Goal: Information Seeking & Learning: Learn about a topic

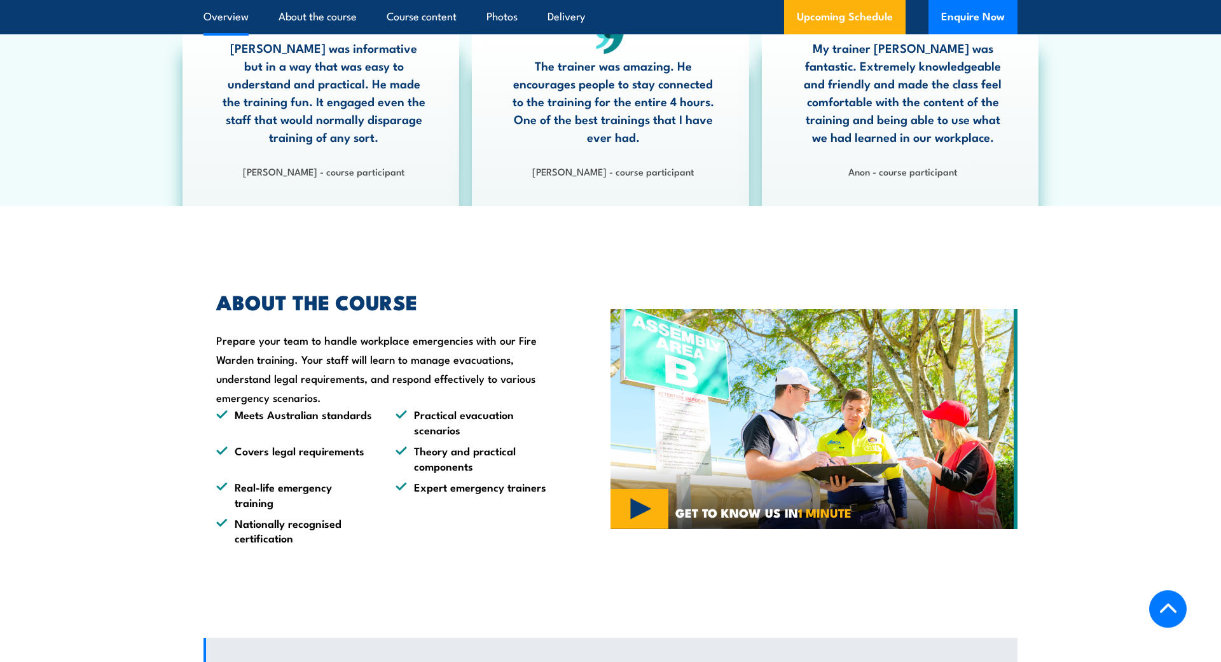
scroll to position [713, 0]
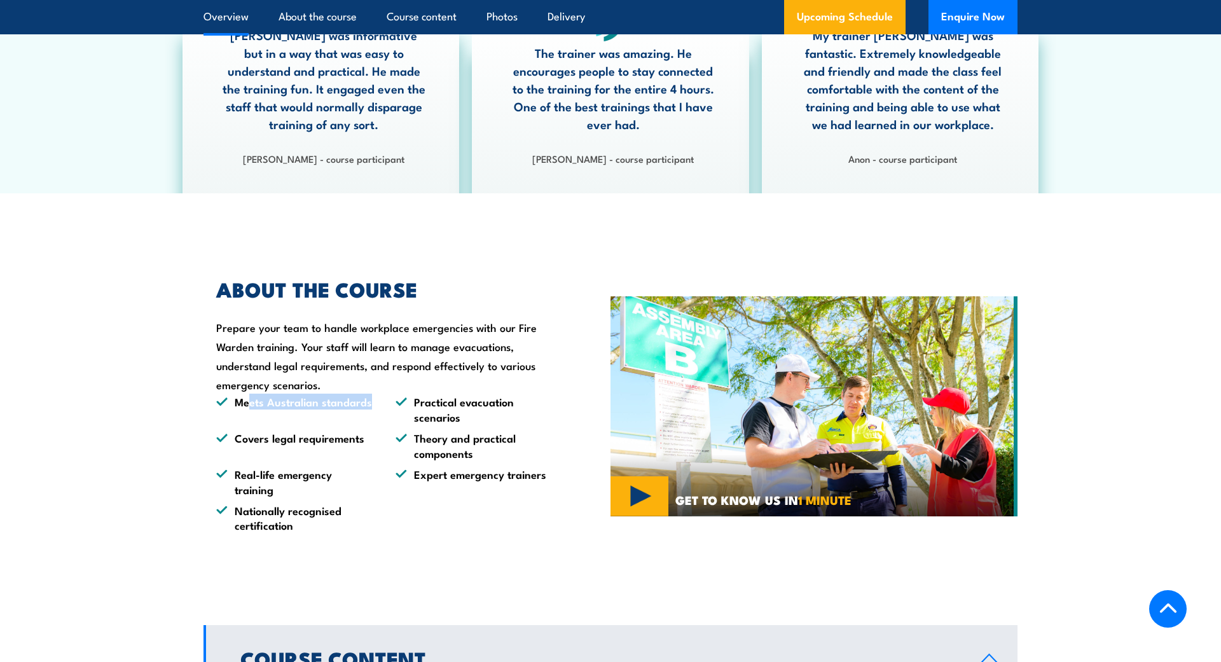
drag, startPoint x: 252, startPoint y: 400, endPoint x: 375, endPoint y: 404, distance: 123.4
click at [375, 404] on ul "Meets Australian standards Practical evacuation scenarios Covers legal requirem…" at bounding box center [384, 463] width 336 height 138
click at [376, 404] on ul "Meets Australian standards Practical evacuation scenarios Covers legal requirem…" at bounding box center [384, 463] width 336 height 138
drag, startPoint x: 439, startPoint y: 400, endPoint x: 515, endPoint y: 417, distance: 78.1
click at [514, 416] on li "Practical evacuation scenarios" at bounding box center [473, 409] width 156 height 30
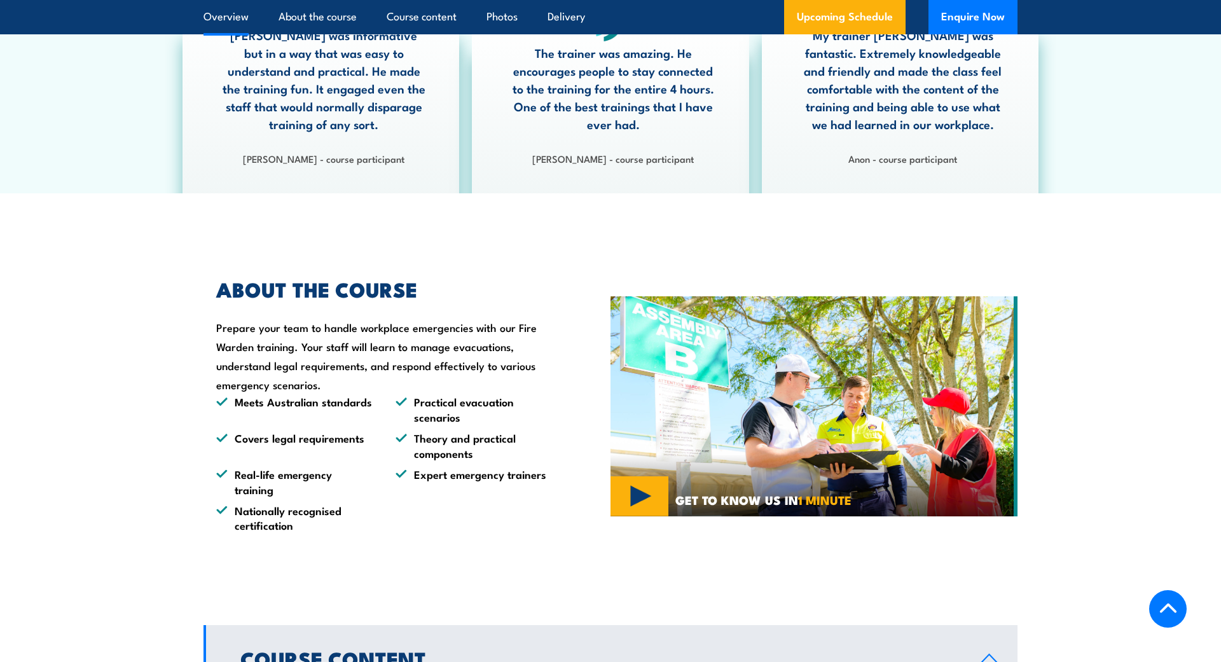
click at [515, 417] on li "Practical evacuation scenarios" at bounding box center [473, 409] width 156 height 30
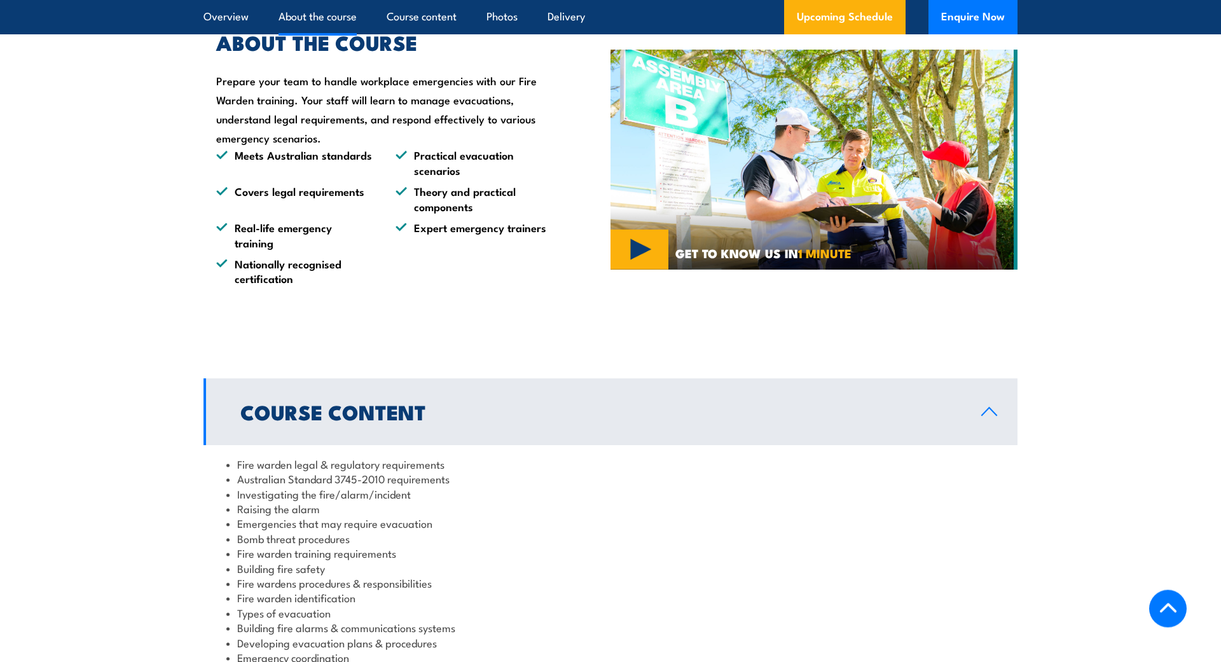
scroll to position [973, 0]
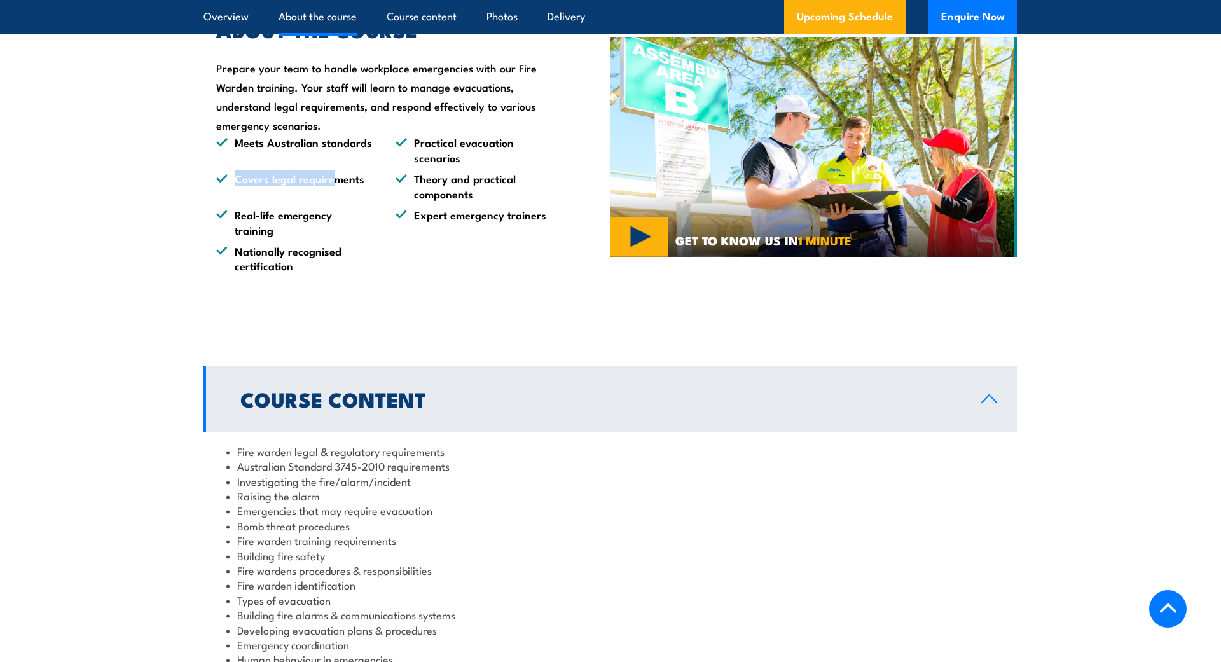
drag, startPoint x: 237, startPoint y: 181, endPoint x: 346, endPoint y: 186, distance: 109.5
click at [343, 185] on li "Covers legal requirements" at bounding box center [294, 186] width 156 height 30
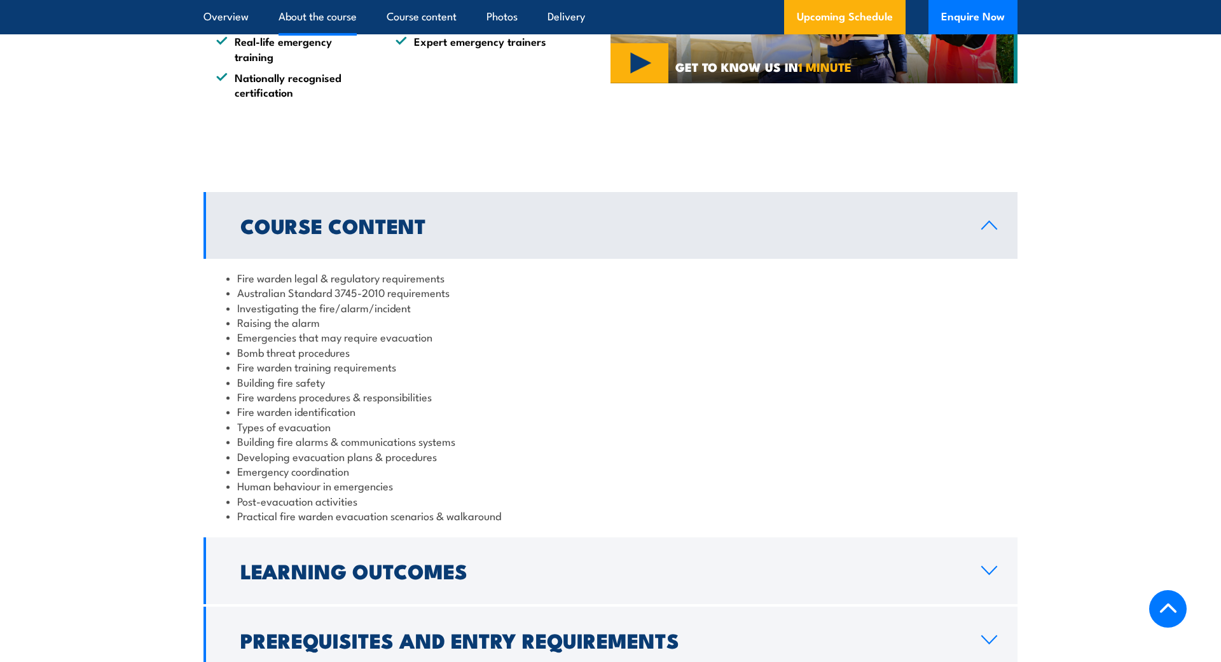
scroll to position [1167, 0]
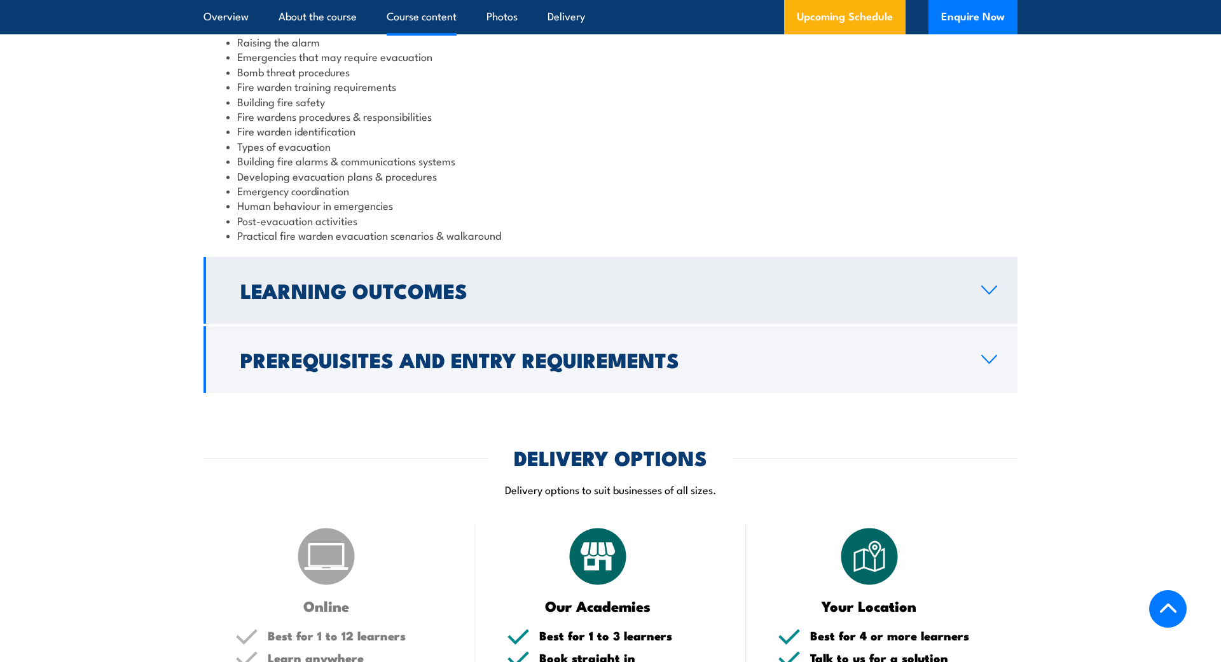
click at [964, 277] on link "Learning Outcomes" at bounding box center [610, 290] width 814 height 67
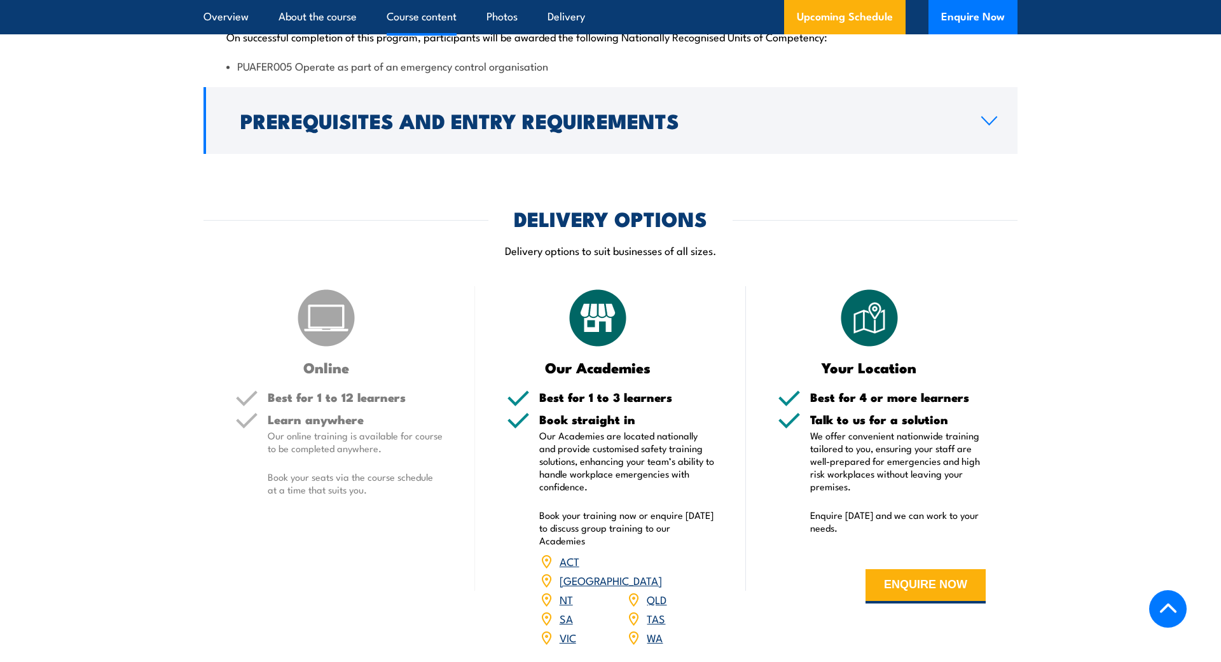
scroll to position [1472, 0]
click at [571, 629] on link "VIC" at bounding box center [567, 636] width 17 height 15
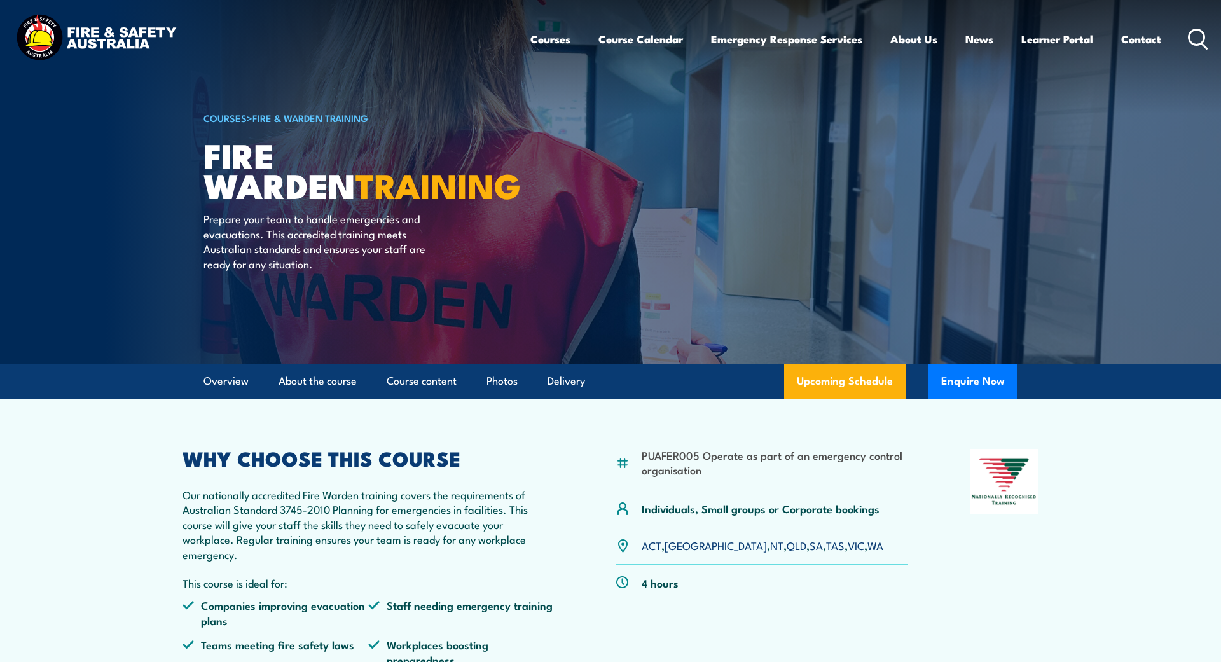
drag, startPoint x: 1154, startPoint y: 345, endPoint x: 932, endPoint y: -29, distance: 435.0
